Goal: Use online tool/utility

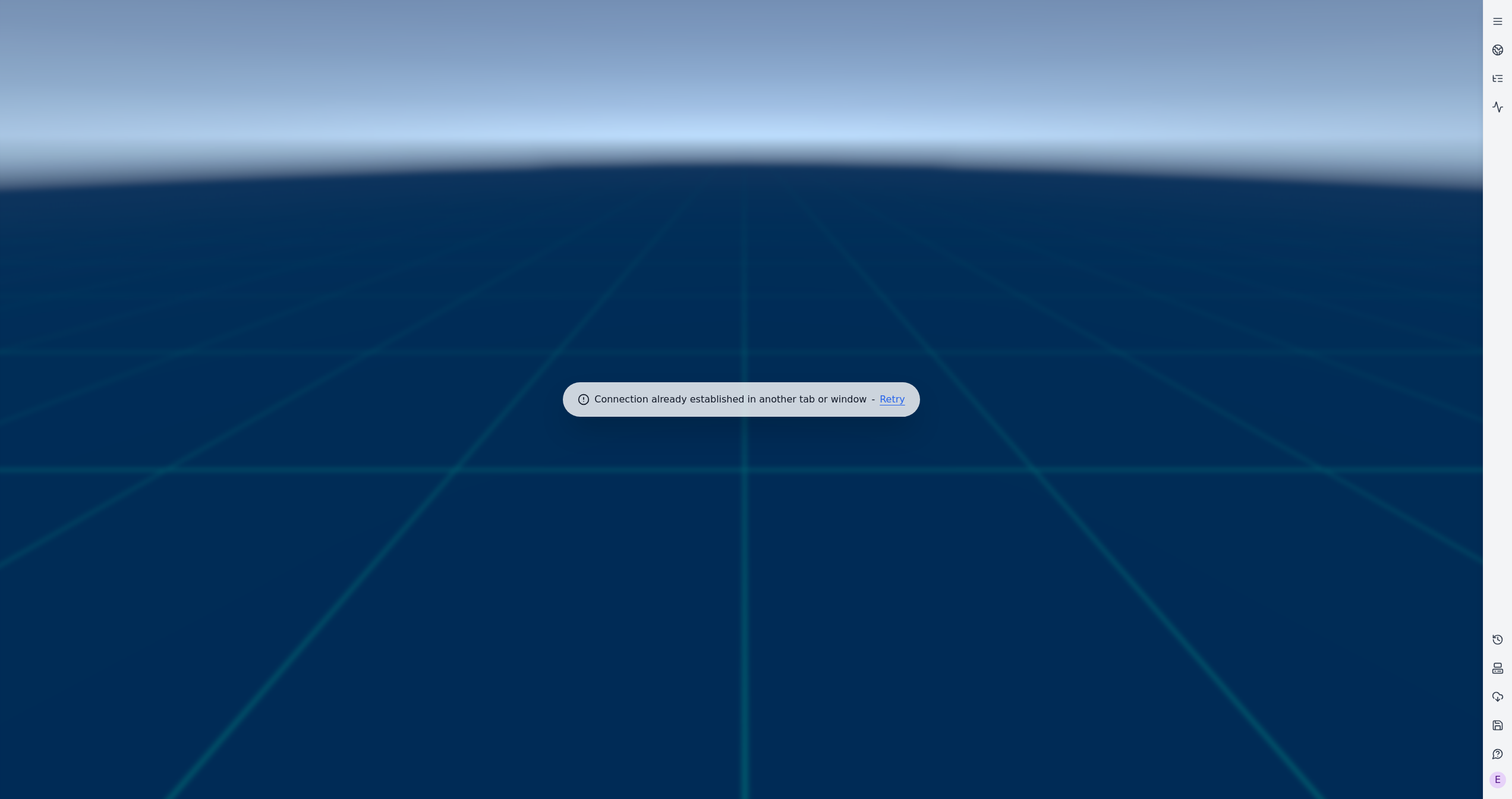
click at [887, 397] on button "Retry" at bounding box center [892, 399] width 26 height 9
